Goal: Information Seeking & Learning: Check status

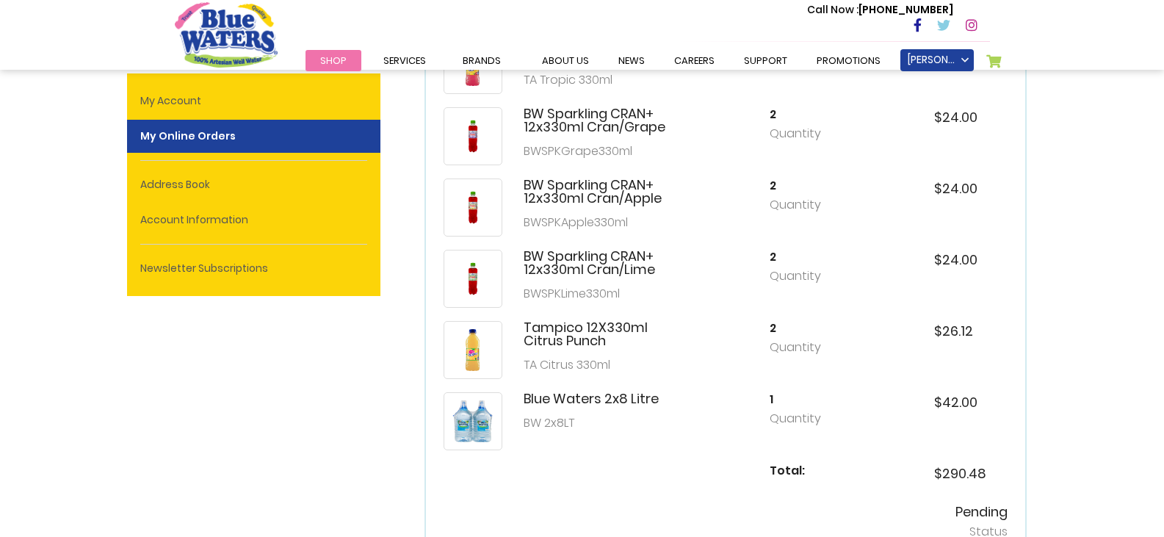
scroll to position [367, 0]
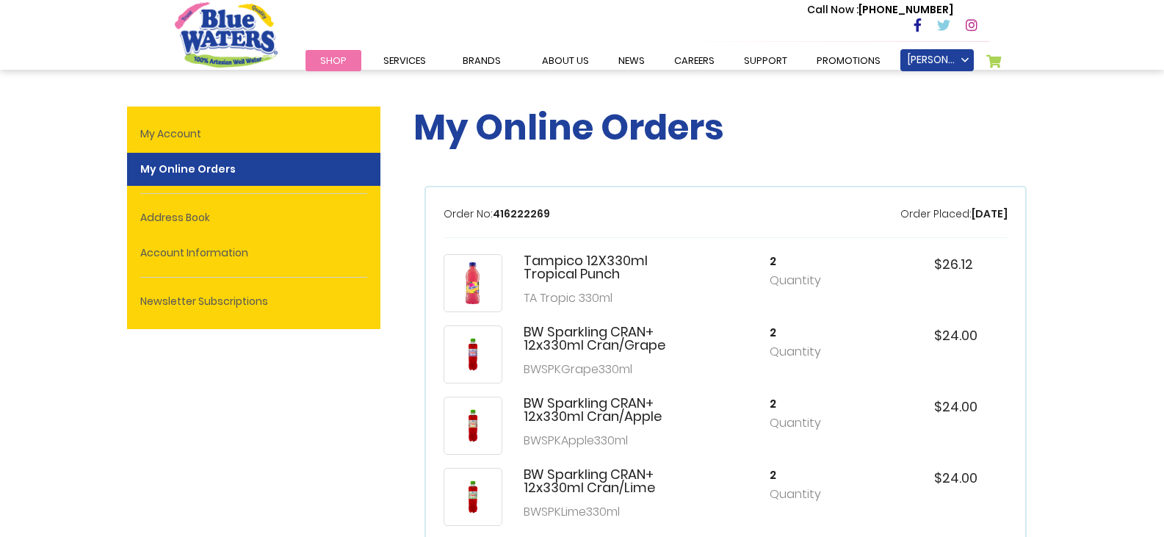
type input "**********"
drag, startPoint x: 984, startPoint y: 214, endPoint x: 1020, endPoint y: 217, distance: 36.1
click at [1026, 214] on div "Order No: 416222269 Order Placed: [DATE] Tampico 12X330ml Tropical Punch TA Tro…" at bounding box center [725, 496] width 602 height 621
drag, startPoint x: 545, startPoint y: 212, endPoint x: 430, endPoint y: 231, distance: 116.8
click at [430, 231] on div "Order No: 416222269 Order Placed: [DATE] Tampico 12X330ml Tropical Punch TA Tro…" at bounding box center [725, 496] width 602 height 621
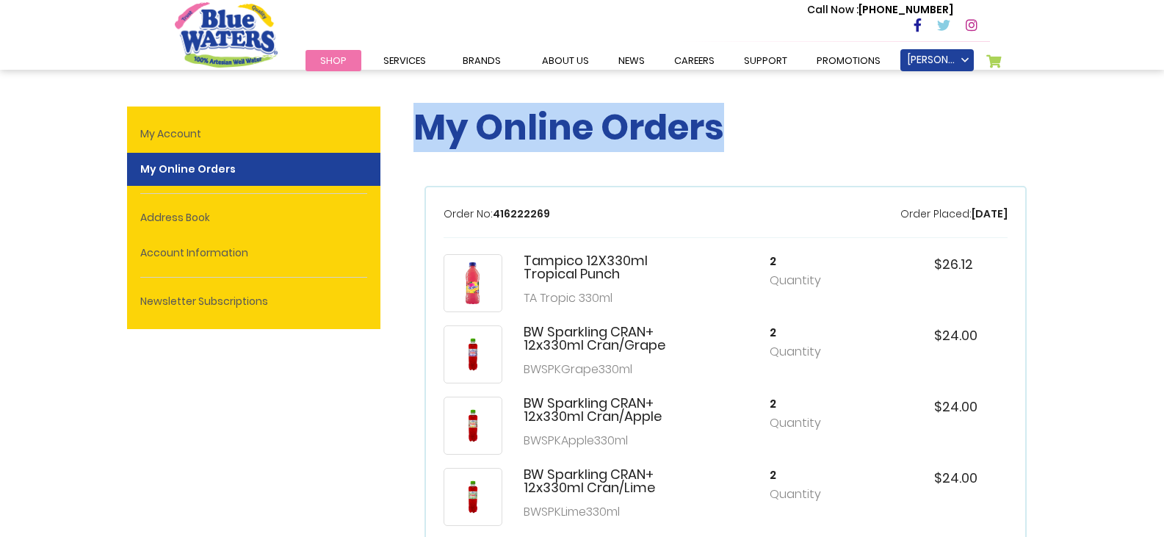
drag, startPoint x: 736, startPoint y: 119, endPoint x: 416, endPoint y: 117, distance: 319.4
click at [416, 117] on h1 "My Online Orders" at bounding box center [725, 127] width 624 height 43
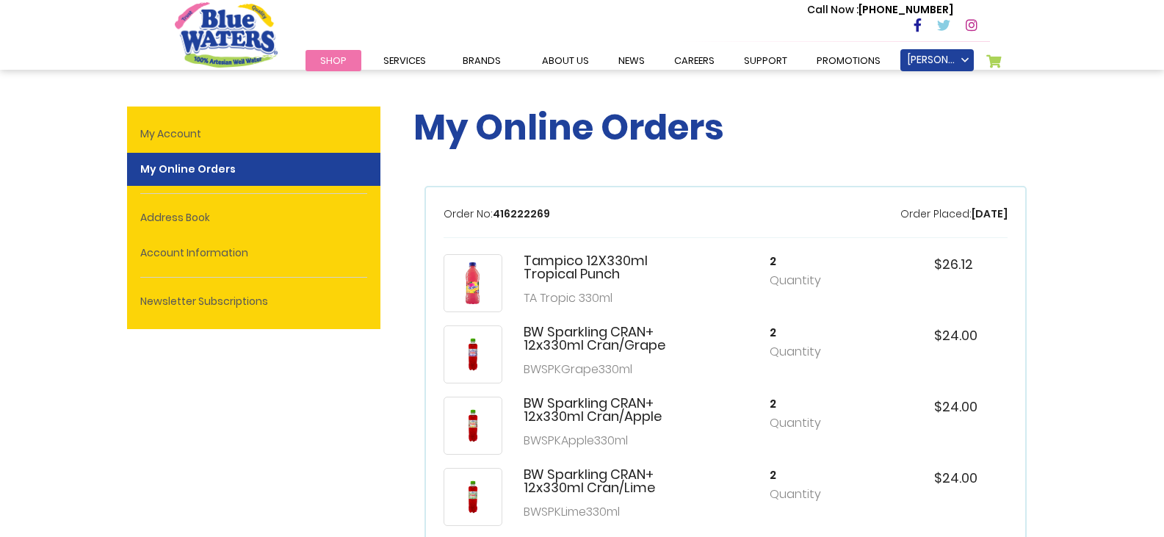
click at [450, 172] on div "My Online Orders" at bounding box center [725, 134] width 624 height 101
